Goal: Task Accomplishment & Management: Manage account settings

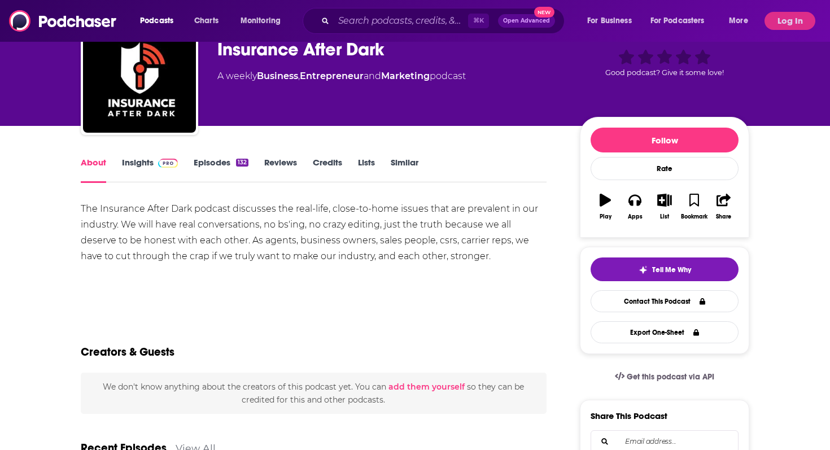
scroll to position [59, 0]
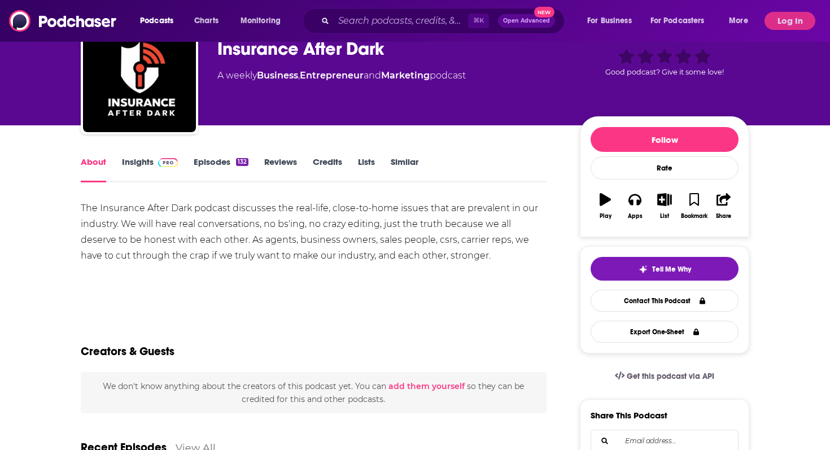
click at [151, 169] on link "Insights" at bounding box center [150, 169] width 56 height 26
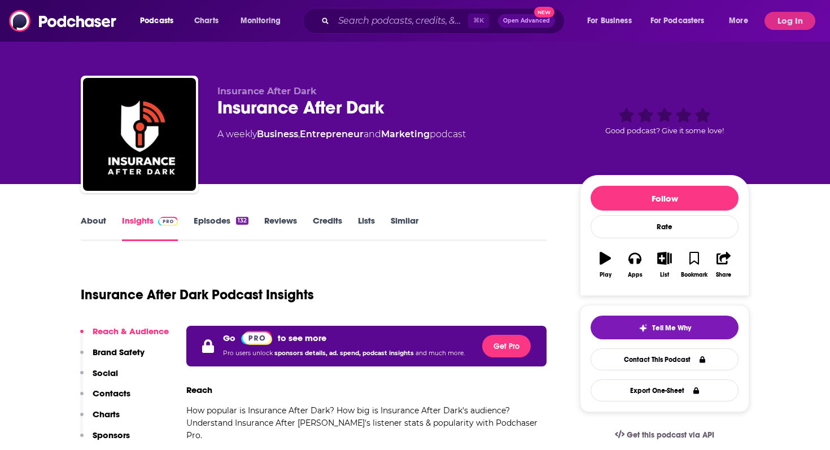
click at [796, 6] on div "Podcasts Charts Monitoring ⌘ K Open Advanced New For Business For Podcasters Mo…" at bounding box center [415, 21] width 830 height 42
click at [784, 21] on button "Log In" at bounding box center [790, 21] width 51 height 18
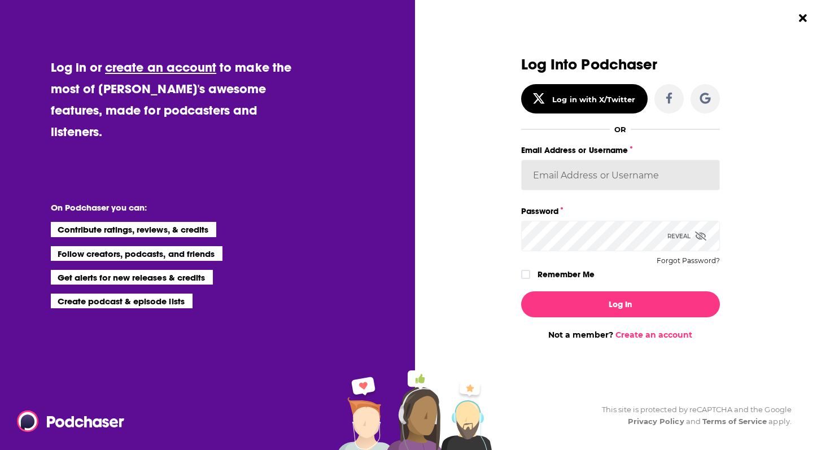
click at [557, 180] on input "Email Address or Username" at bounding box center [620, 175] width 199 height 30
click at [664, 151] on label "Email Address or Username" at bounding box center [620, 150] width 199 height 15
click at [664, 160] on input "[EMAIL_ADDRESS][DOMAIN_NAME]" at bounding box center [620, 175] width 199 height 30
click at [662, 172] on input "[EMAIL_ADDRESS][DOMAIN_NAME]" at bounding box center [620, 175] width 199 height 30
drag, startPoint x: 662, startPoint y: 172, endPoint x: 410, endPoint y: 158, distance: 252.8
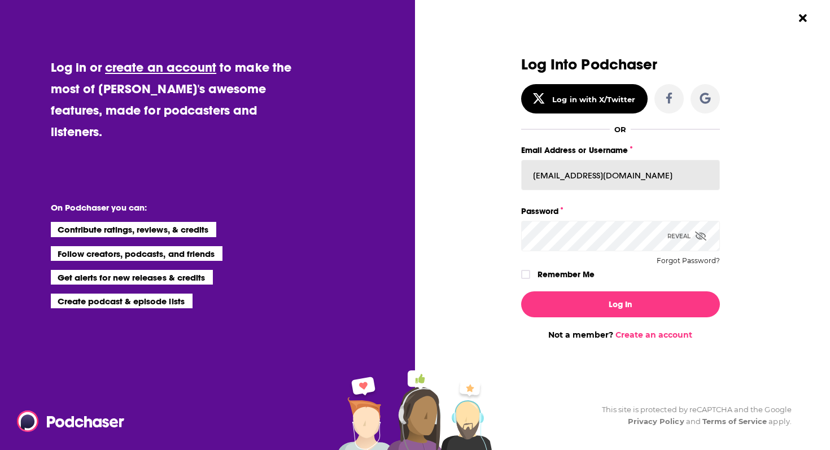
click at [404, 170] on div "Log in or create an account to make the most of [PERSON_NAME]'s awesome feature…" at bounding box center [415, 225] width 830 height 450
type input "[PERSON_NAME][EMAIL_ADDRESS][DOMAIN_NAME]"
click at [698, 237] on icon "Dialog" at bounding box center [700, 236] width 11 height 9
click at [521, 291] on button "Log In" at bounding box center [620, 304] width 199 height 26
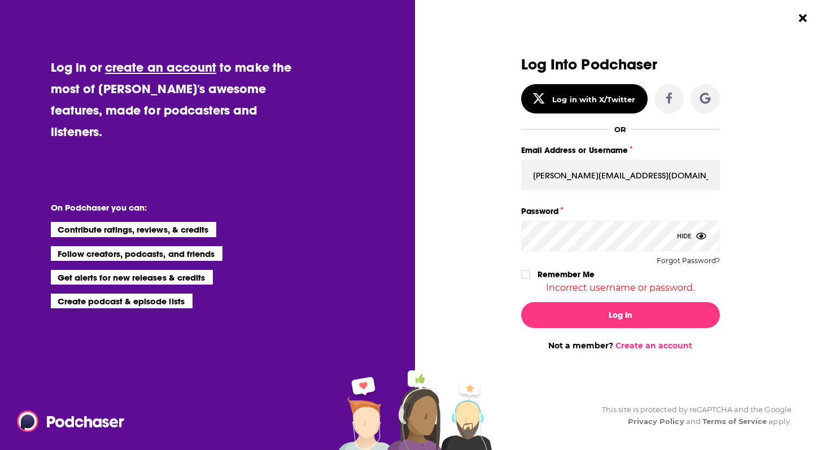
click at [535, 269] on div "Remember Me" at bounding box center [620, 274] width 199 height 15
click at [528, 270] on label "Dialog" at bounding box center [525, 274] width 9 height 9
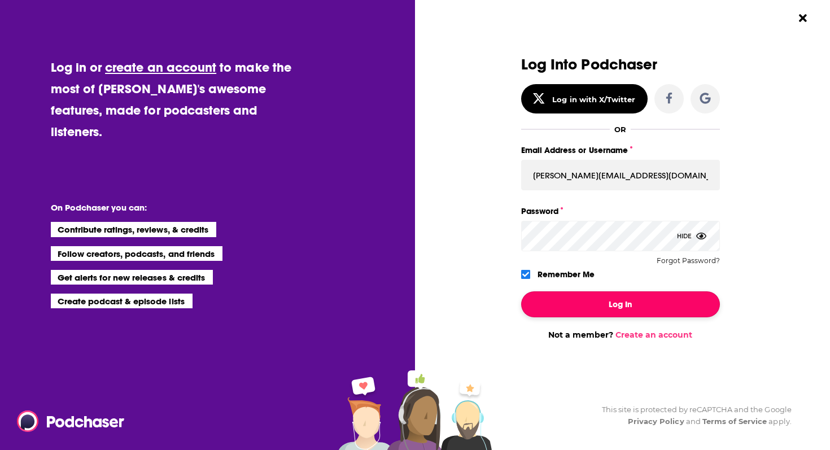
click at [539, 305] on button "Log In" at bounding box center [620, 304] width 199 height 26
